Goal: Transaction & Acquisition: Purchase product/service

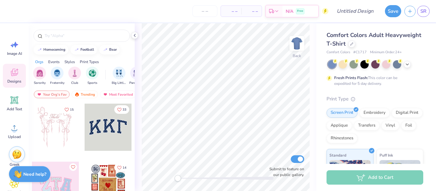
click at [134, 36] on icon at bounding box center [134, 35] width 5 height 5
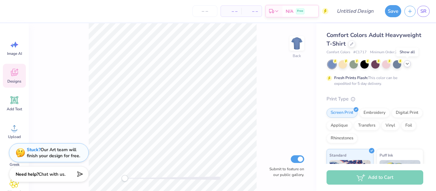
click at [406, 66] on icon at bounding box center [407, 63] width 5 height 5
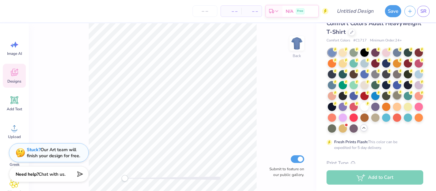
scroll to position [13, 0]
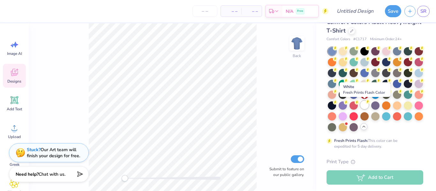
click at [365, 105] on div at bounding box center [365, 105] width 8 height 8
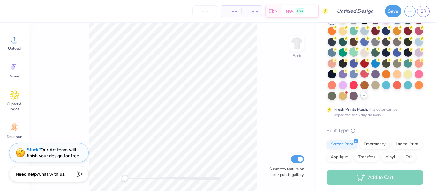
scroll to position [0, 0]
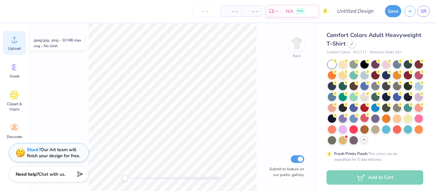
click at [14, 42] on circle at bounding box center [14, 42] width 4 height 4
click at [10, 43] on icon at bounding box center [15, 40] width 10 height 10
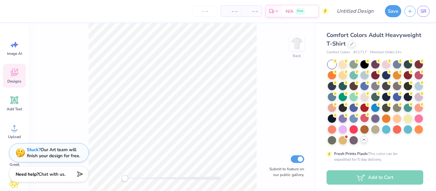
click at [20, 72] on div "Designs" at bounding box center [14, 76] width 23 height 24
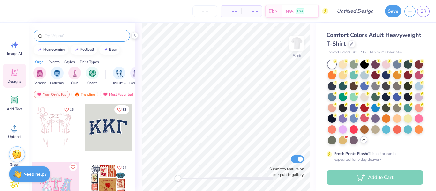
click at [88, 38] on input "text" at bounding box center [85, 36] width 82 height 6
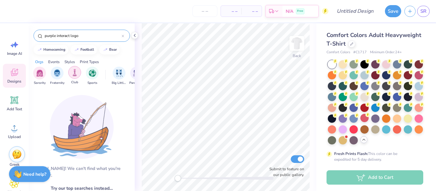
type input "purple interact logo"
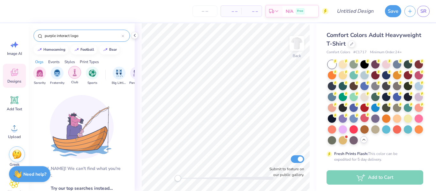
click at [76, 76] on img "filter for Club" at bounding box center [74, 72] width 7 height 7
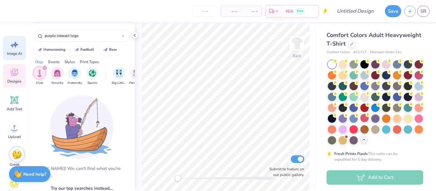
click at [13, 50] on div "Image AI" at bounding box center [14, 48] width 23 height 24
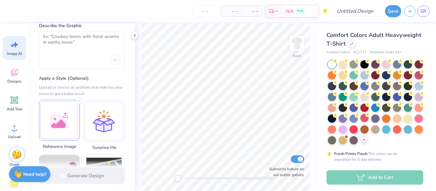
scroll to position [25, 0]
click at [62, 125] on div at bounding box center [59, 119] width 41 height 41
click at [72, 132] on div at bounding box center [59, 119] width 41 height 41
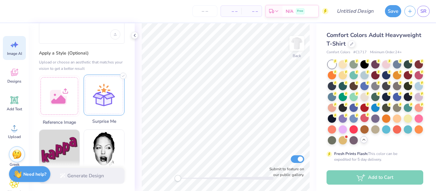
scroll to position [49, 0]
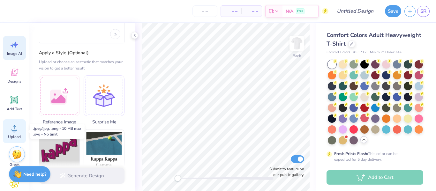
click at [12, 134] on div "Upload" at bounding box center [14, 131] width 23 height 24
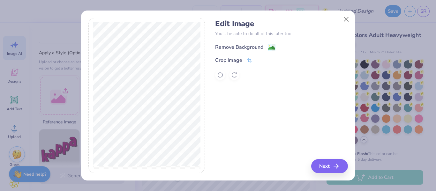
click at [257, 45] on div "Remove Background" at bounding box center [239, 47] width 48 height 8
click at [330, 170] on button "Next" at bounding box center [330, 166] width 37 height 14
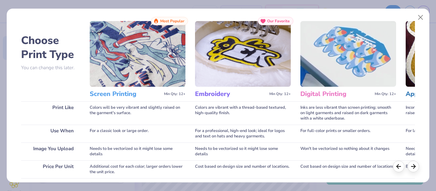
scroll to position [0, 0]
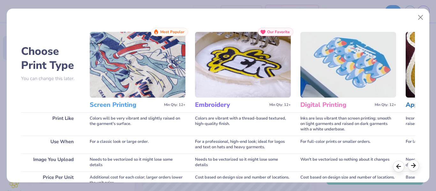
click at [413, 166] on line at bounding box center [413, 166] width 4 height 0
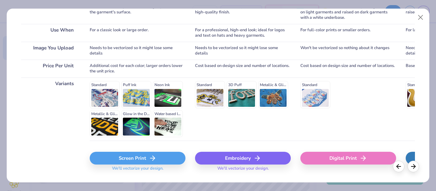
scroll to position [127, 0]
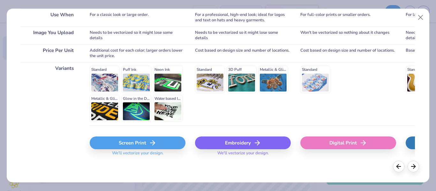
click at [124, 143] on div "Screen Print" at bounding box center [138, 143] width 96 height 13
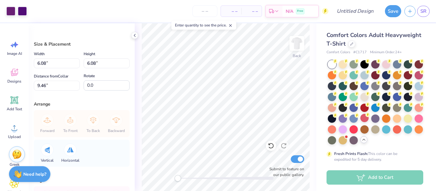
type input "5.15"
type input "7.90"
type input "9.66"
type input "9.67"
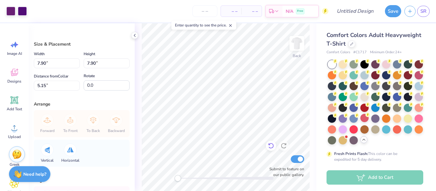
type input "5.84"
type input "10.92"
type input "4.61"
type input "10.03"
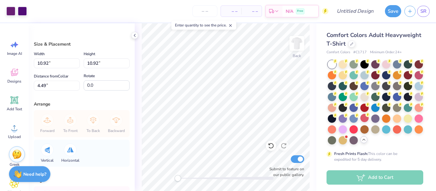
type input "10.03"
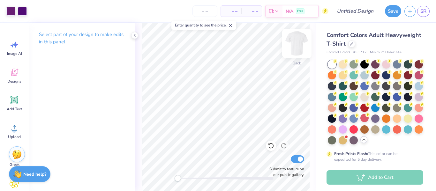
click at [300, 41] on img at bounding box center [297, 44] width 26 height 26
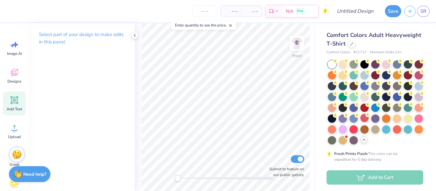
click at [10, 105] on icon at bounding box center [15, 100] width 10 height 10
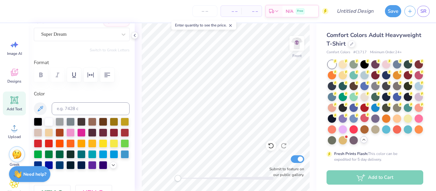
scroll to position [56, 0]
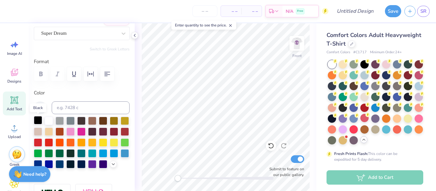
click at [41, 120] on div at bounding box center [38, 120] width 8 height 8
type textarea "X"
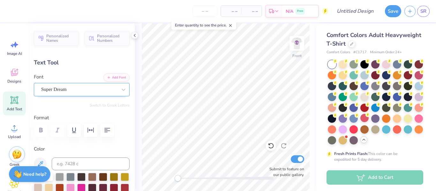
type textarea "Service Over Self"
click at [69, 91] on div "Super Dream" at bounding box center [79, 90] width 77 height 10
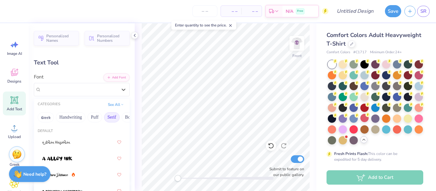
click at [113, 112] on button "Serif" at bounding box center [112, 117] width 16 height 10
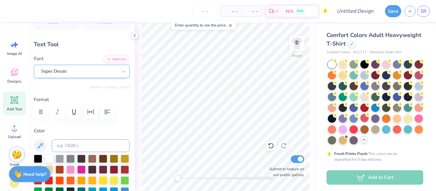
click at [80, 73] on div "Super Dream" at bounding box center [79, 71] width 77 height 10
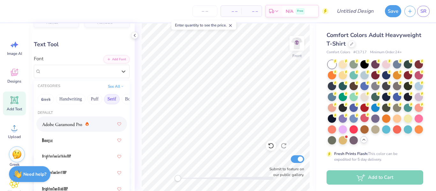
click at [112, 99] on button "Serif" at bounding box center [112, 99] width 16 height 10
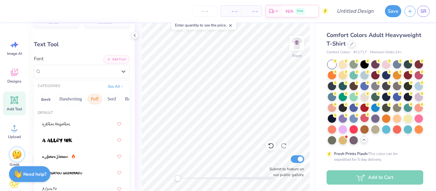
click at [96, 100] on button "Puff" at bounding box center [94, 99] width 15 height 10
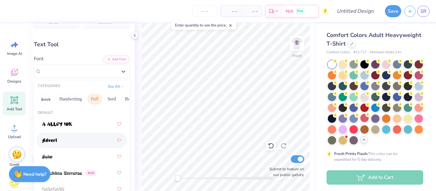
click at [69, 151] on div at bounding box center [81, 156] width 79 height 11
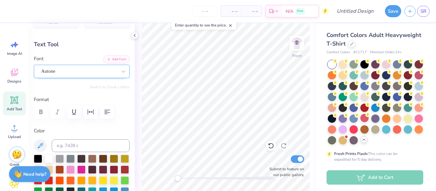
click at [99, 69] on div "Autone" at bounding box center [79, 71] width 77 height 10
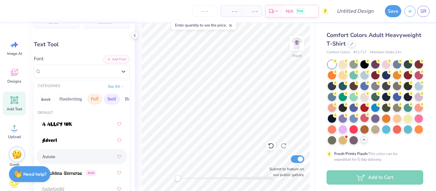
click at [114, 100] on button "Serif" at bounding box center [112, 99] width 16 height 10
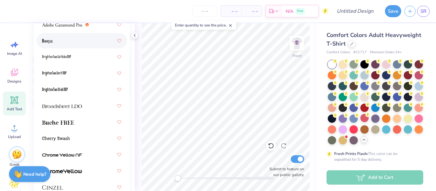
scroll to position [118, 0]
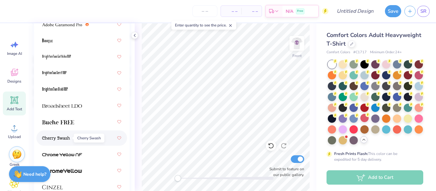
click at [62, 138] on img at bounding box center [56, 138] width 28 height 4
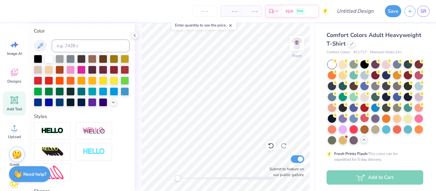
click at [136, 38] on div at bounding box center [134, 35] width 7 height 7
type input "14.53"
type input "1.44"
type input "13.03"
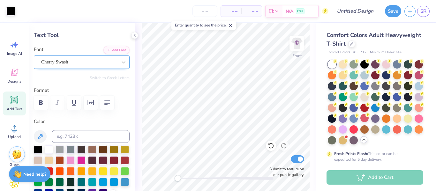
click at [62, 60] on div "Cherry Swash" at bounding box center [79, 62] width 77 height 10
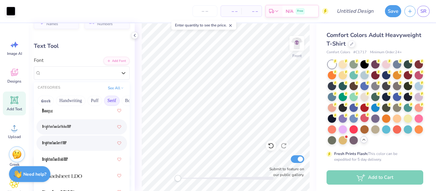
scroll to position [0, 0]
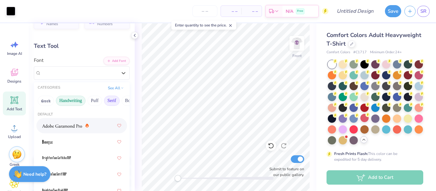
click at [77, 103] on button "Handwriting" at bounding box center [71, 101] width 30 height 10
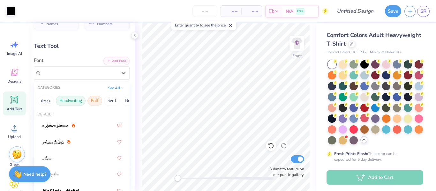
click at [95, 104] on button "Puff" at bounding box center [94, 101] width 15 height 10
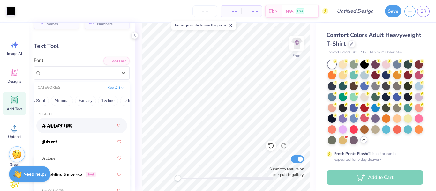
scroll to position [0, 168]
click at [60, 102] on button "Minimal" at bounding box center [60, 101] width 22 height 10
click at [96, 124] on div at bounding box center [81, 125] width 79 height 11
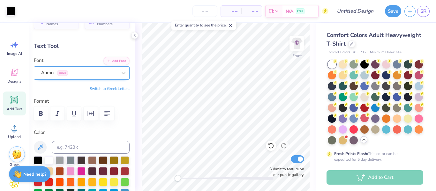
click at [72, 79] on div "Arimo Greek" at bounding box center [82, 72] width 96 height 13
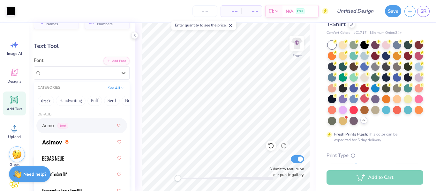
scroll to position [20, 0]
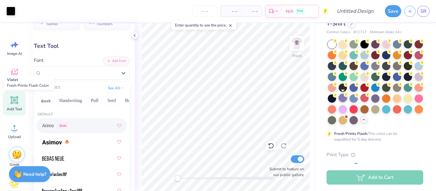
click at [345, 98] on div at bounding box center [343, 98] width 8 height 8
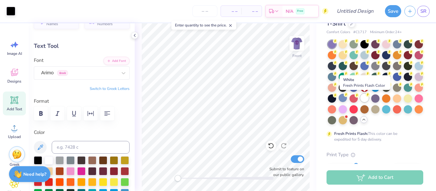
click at [366, 97] on div at bounding box center [365, 98] width 8 height 8
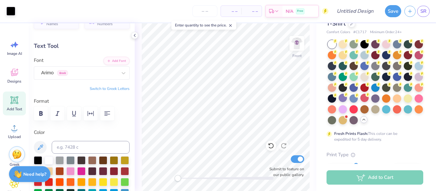
type input "14.46"
type input "1.37"
type input "13.06"
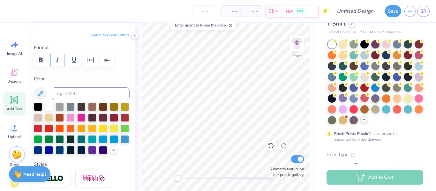
scroll to position [71, 0]
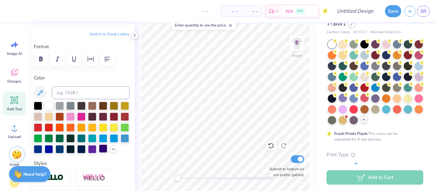
click at [104, 150] on div at bounding box center [103, 149] width 8 height 8
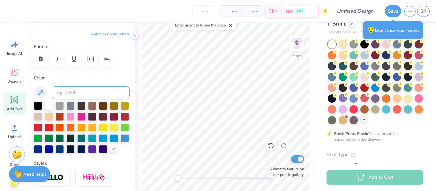
scroll to position [0, 0]
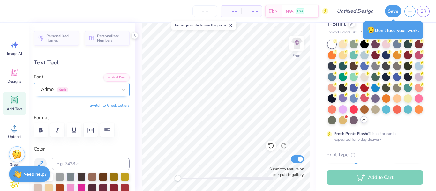
click at [73, 86] on div "Arimo Greek" at bounding box center [79, 90] width 77 height 10
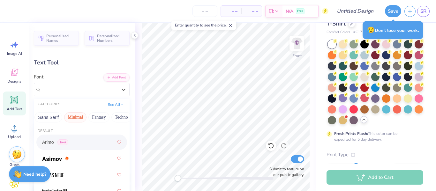
scroll to position [0, 153]
click at [105, 116] on button "Fantasy" at bounding box center [99, 117] width 21 height 10
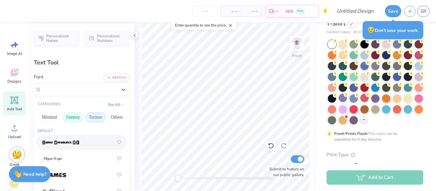
scroll to position [0, 180]
click at [95, 118] on button "Techno" at bounding box center [95, 117] width 20 height 10
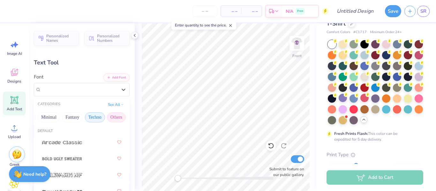
click at [119, 121] on button "Others" at bounding box center [116, 117] width 19 height 10
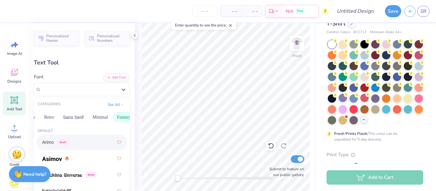
scroll to position [0, 128]
click at [100, 120] on button "Minimal" at bounding box center [101, 117] width 22 height 10
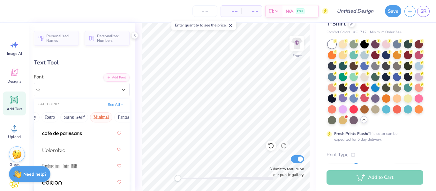
scroll to position [105, 0]
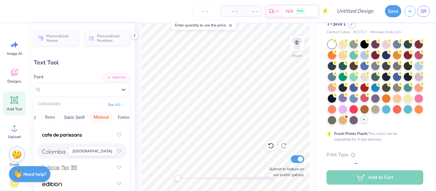
click at [60, 154] on span at bounding box center [53, 151] width 23 height 7
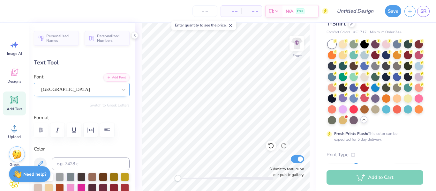
click at [62, 92] on div "[GEOGRAPHIC_DATA]" at bounding box center [79, 90] width 77 height 10
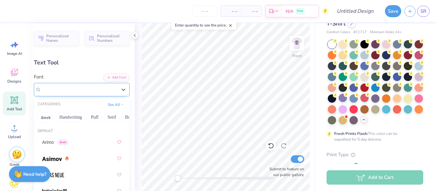
click at [62, 92] on div "[GEOGRAPHIC_DATA]" at bounding box center [79, 89] width 76 height 7
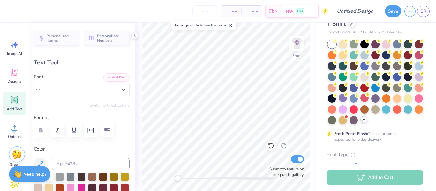
click at [45, 130] on div at bounding box center [82, 130] width 96 height 14
click at [41, 132] on div at bounding box center [82, 130] width 96 height 14
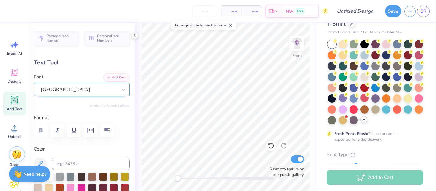
click at [67, 90] on div "[GEOGRAPHIC_DATA]" at bounding box center [79, 90] width 77 height 10
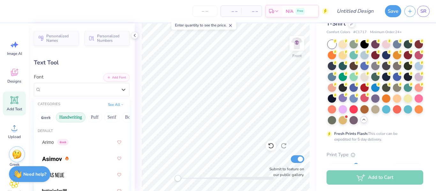
click at [73, 118] on button "Handwriting" at bounding box center [71, 117] width 30 height 10
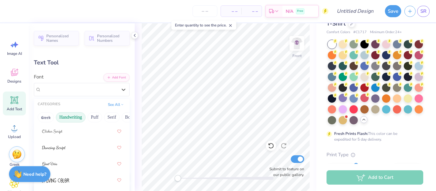
scroll to position [108, 0]
click at [66, 148] on div at bounding box center [81, 147] width 79 height 11
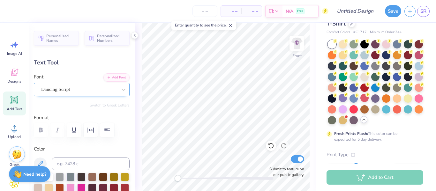
click at [67, 90] on div "Dancing Script" at bounding box center [79, 90] width 77 height 10
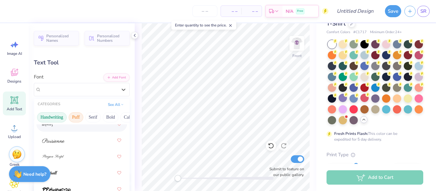
scroll to position [0, 15]
click at [98, 117] on button "Serif" at bounding box center [97, 117] width 16 height 10
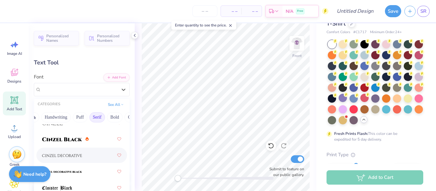
scroll to position [183, 0]
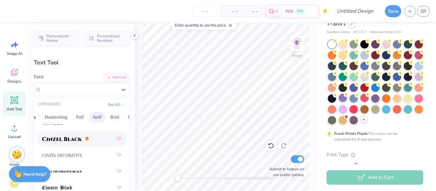
click at [69, 137] on img at bounding box center [62, 139] width 40 height 4
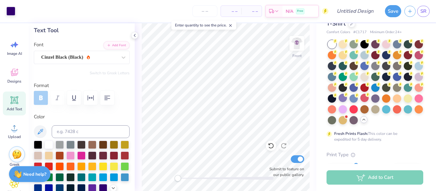
scroll to position [33, 0]
click at [108, 98] on icon "button" at bounding box center [107, 98] width 8 height 8
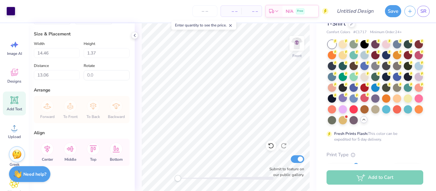
scroll to position [336, 0]
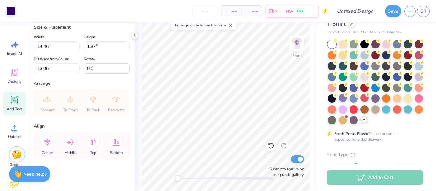
type input "14.50"
type input "1.10"
type input "13.20"
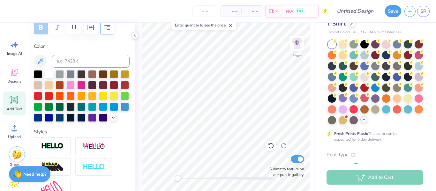
scroll to position [0, 0]
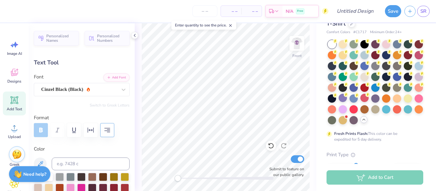
type textarea "Service Over Self"
click at [109, 134] on icon "button" at bounding box center [107, 130] width 8 height 8
type input "10.77"
type input "2.90"
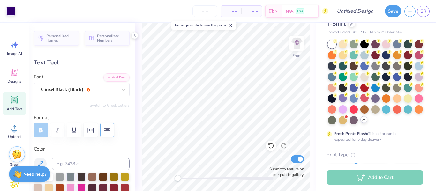
type input "12.30"
click at [296, 45] on img at bounding box center [297, 44] width 26 height 26
click at [295, 47] on img at bounding box center [297, 44] width 26 height 26
click at [296, 40] on img at bounding box center [297, 44] width 26 height 26
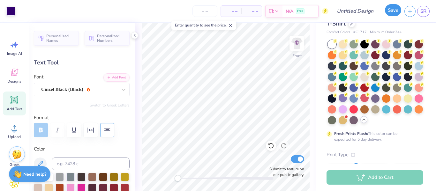
click at [395, 11] on button "Save" at bounding box center [393, 10] width 16 height 12
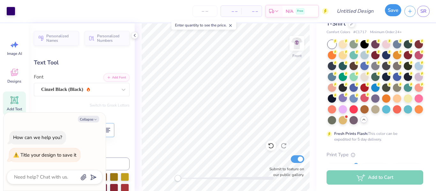
click at [395, 11] on button "Save" at bounding box center [393, 10] width 16 height 12
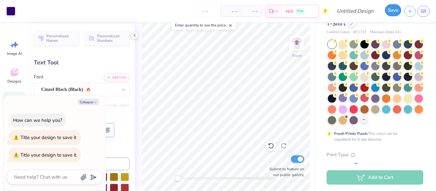
click at [394, 11] on button "Save" at bounding box center [393, 10] width 16 height 12
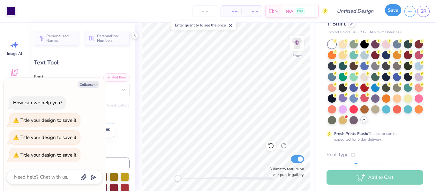
click at [394, 11] on button "Save" at bounding box center [393, 10] width 16 height 12
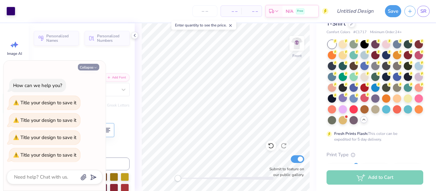
click at [94, 68] on icon "button" at bounding box center [96, 68] width 4 height 4
type textarea "x"
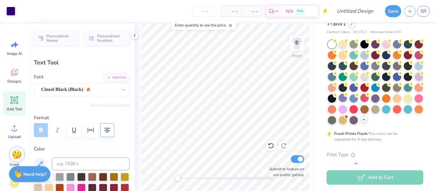
click at [236, 11] on span "– –" at bounding box center [231, 11] width 13 height 7
click at [207, 11] on input "number" at bounding box center [205, 10] width 25 height 11
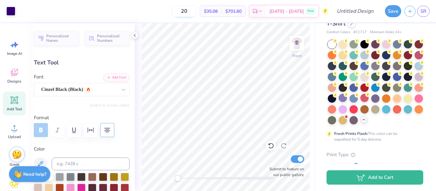
type input "2"
type input "20"
click at [218, 11] on span "$35.08" at bounding box center [211, 11] width 14 height 7
click at [136, 36] on icon at bounding box center [134, 35] width 5 height 5
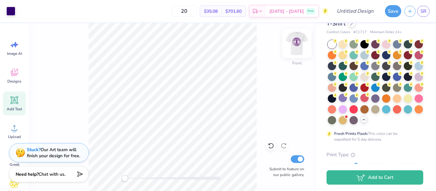
click at [298, 41] on img at bounding box center [297, 44] width 26 height 26
click at [294, 44] on img at bounding box center [297, 44] width 26 height 26
click at [300, 44] on img at bounding box center [297, 44] width 26 height 26
click at [365, 43] on div at bounding box center [365, 44] width 8 height 8
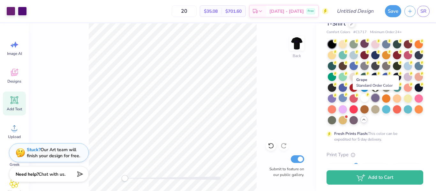
click at [378, 99] on div at bounding box center [375, 98] width 8 height 8
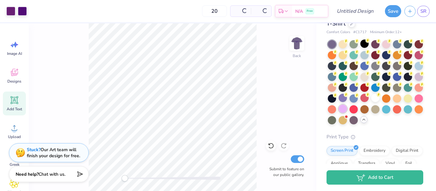
click at [344, 110] on div at bounding box center [343, 109] width 8 height 8
click at [341, 112] on div at bounding box center [343, 109] width 8 height 8
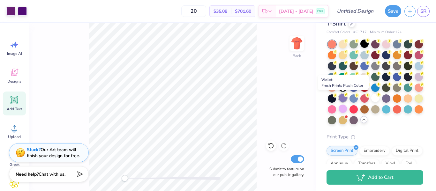
click at [342, 99] on div at bounding box center [343, 98] width 8 height 8
click at [343, 108] on div at bounding box center [343, 109] width 8 height 8
click at [345, 110] on div at bounding box center [343, 109] width 8 height 8
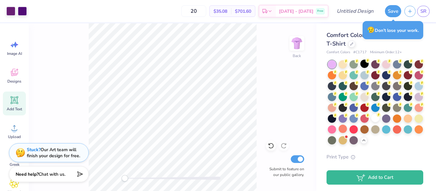
click at [408, 44] on div "Comfort Colors Adult Heavyweight T-Shirt" at bounding box center [375, 39] width 97 height 17
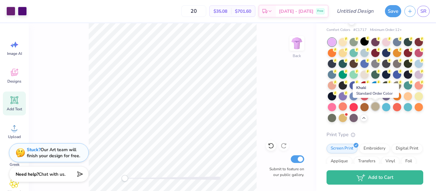
scroll to position [22, 0]
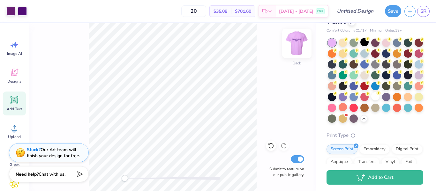
click at [299, 43] on img at bounding box center [297, 44] width 26 height 26
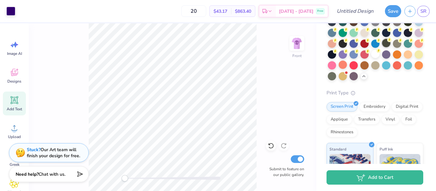
scroll to position [65, 0]
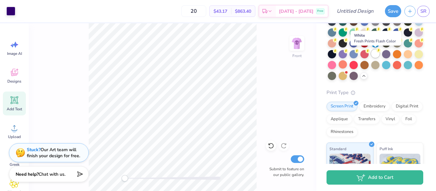
click at [377, 54] on div at bounding box center [375, 53] width 8 height 8
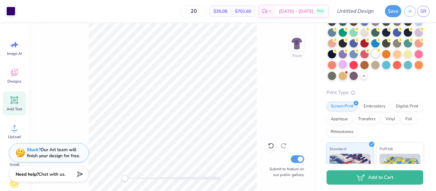
click at [374, 54] on div at bounding box center [375, 53] width 8 height 8
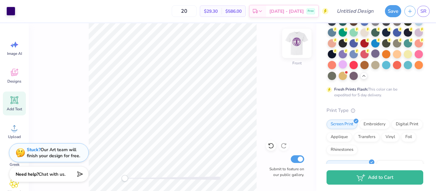
click at [296, 48] on img at bounding box center [297, 44] width 26 height 26
